Goal: Answer question/provide support: Share knowledge or assist other users

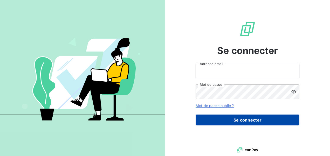
type input "[EMAIL_ADDRESS][PERSON_NAME][DOMAIN_NAME]"
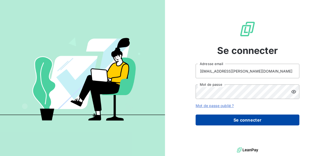
click at [237, 120] on button "Se connecter" at bounding box center [247, 120] width 104 height 11
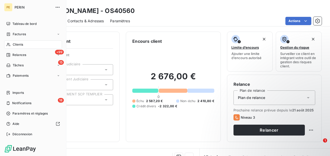
click at [24, 45] on div "Clients" at bounding box center [33, 44] width 58 height 8
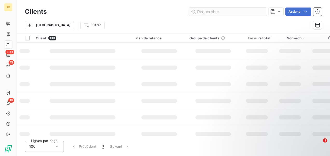
click at [210, 12] on input "text" at bounding box center [228, 12] width 78 height 8
type input "PROMETAL"
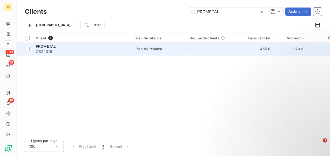
click at [63, 47] on div "PROMETAL" at bounding box center [82, 46] width 93 height 5
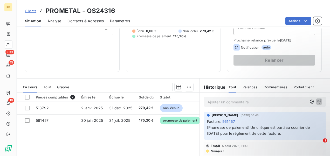
scroll to position [121, 0]
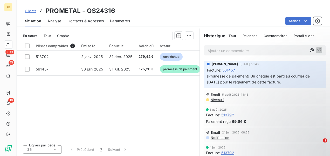
click at [245, 50] on p "Ajouter un commentaire ﻿" at bounding box center [256, 50] width 99 height 6
click at [309, 51] on icon "button" at bounding box center [311, 50] width 5 height 5
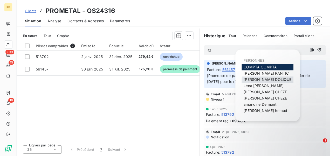
click at [262, 80] on span "[PERSON_NAME]" at bounding box center [267, 79] width 48 height 4
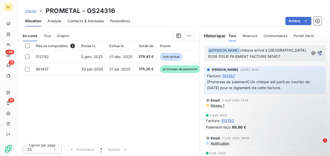
click at [317, 52] on icon "button" at bounding box center [319, 53] width 4 height 4
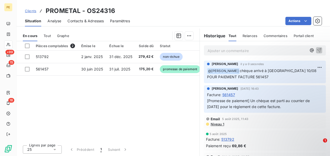
click at [30, 11] on span "Clients" at bounding box center [30, 11] width 11 height 4
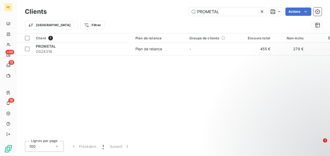
drag, startPoint x: 195, startPoint y: 10, endPoint x: 147, endPoint y: 10, distance: 47.9
click at [148, 10] on div "PROMETAL Actions" at bounding box center [187, 12] width 268 height 8
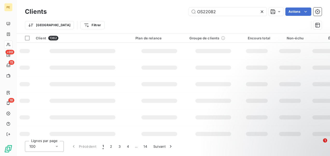
type input "OS22082"
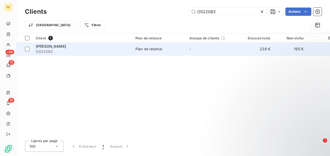
click at [48, 48] on span "[PERSON_NAME]" at bounding box center [51, 46] width 30 height 4
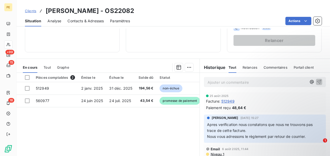
scroll to position [104, 0]
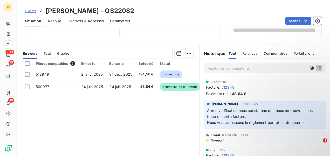
click at [240, 66] on p "Ajouter un commentaire ﻿" at bounding box center [256, 68] width 99 height 6
click at [309, 67] on icon "button" at bounding box center [311, 67] width 5 height 5
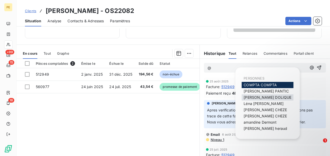
click at [262, 99] on span "[PERSON_NAME]" at bounding box center [267, 97] width 48 height 4
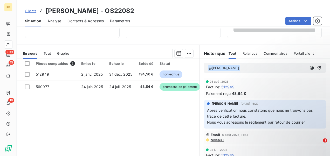
click at [253, 69] on p "﻿ @ [PERSON_NAME] ﻿ ﻿" at bounding box center [256, 68] width 99 height 6
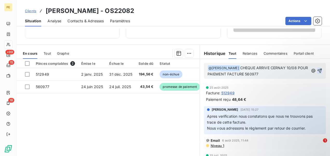
click at [317, 70] on icon "button" at bounding box center [319, 71] width 4 height 4
